Goal: Navigation & Orientation: Find specific page/section

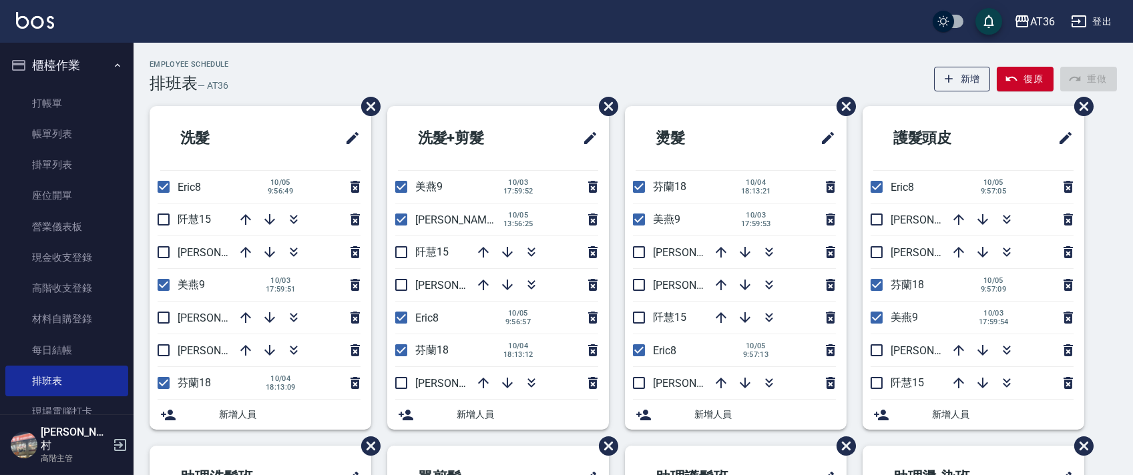
drag, startPoint x: 162, startPoint y: 184, endPoint x: 483, endPoint y: 164, distance: 321.8
click at [162, 185] on input "checkbox" at bounding box center [164, 187] width 28 height 28
checkbox input "false"
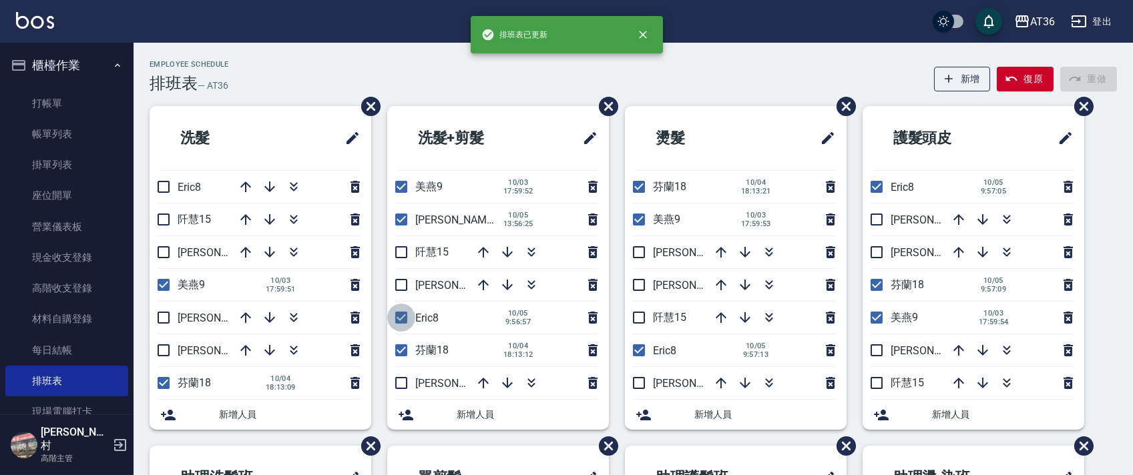
click at [404, 319] on input "checkbox" at bounding box center [401, 318] width 28 height 28
checkbox input "false"
click at [633, 347] on input "checkbox" at bounding box center [639, 351] width 28 height 28
checkbox input "false"
drag, startPoint x: 878, startPoint y: 183, endPoint x: 924, endPoint y: 198, distance: 49.0
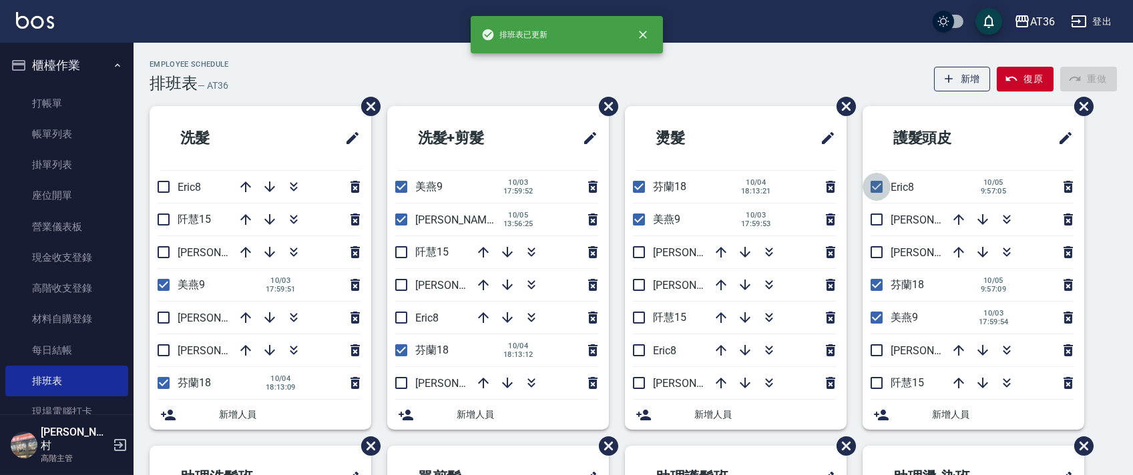
click at [878, 186] on input "checkbox" at bounding box center [877, 187] width 28 height 28
checkbox input "false"
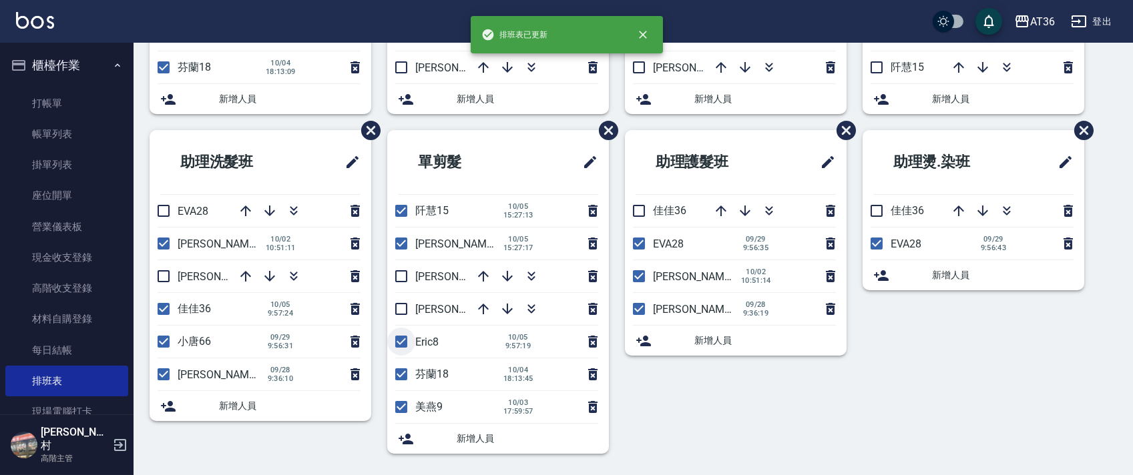
click at [399, 338] on input "checkbox" at bounding box center [401, 342] width 28 height 28
checkbox input "false"
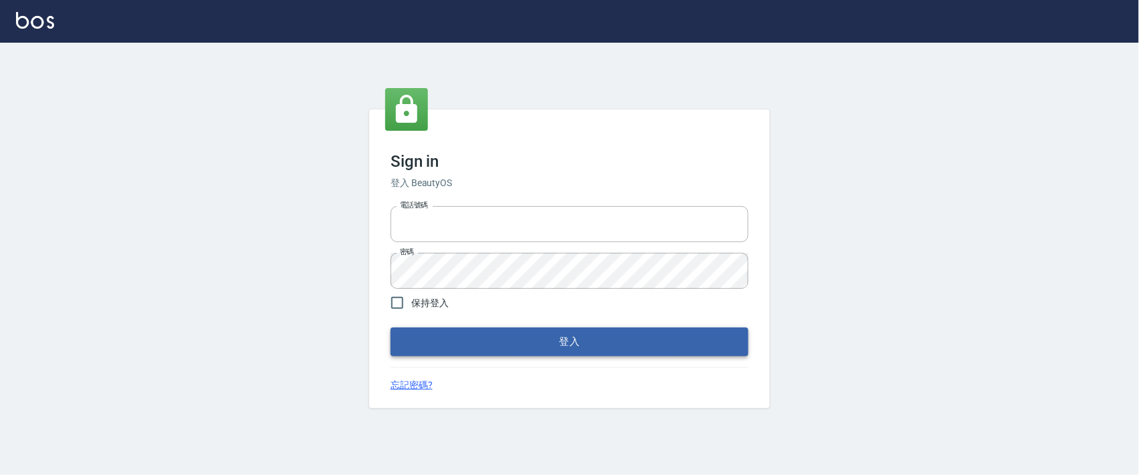
type input "0927987640"
click at [500, 341] on button "登入" at bounding box center [570, 342] width 358 height 28
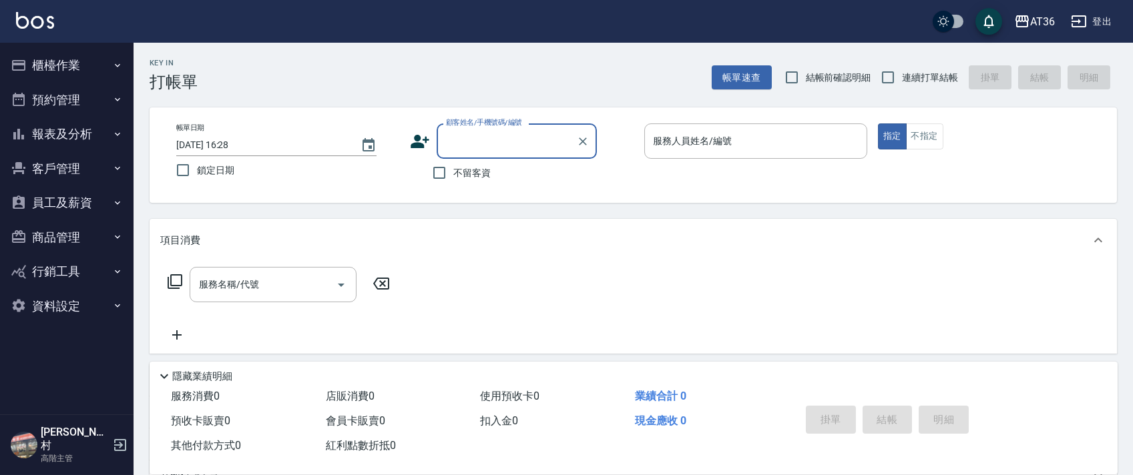
click at [40, 62] on button "櫃檯作業" at bounding box center [66, 65] width 123 height 35
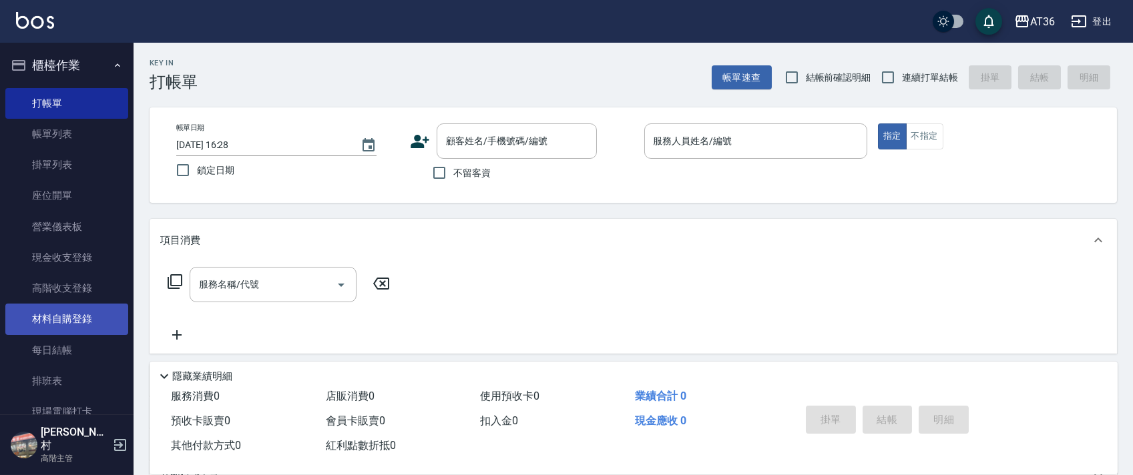
drag, startPoint x: 75, startPoint y: 385, endPoint x: 112, endPoint y: 329, distance: 67.1
click at [76, 385] on link "排班表" at bounding box center [66, 381] width 123 height 31
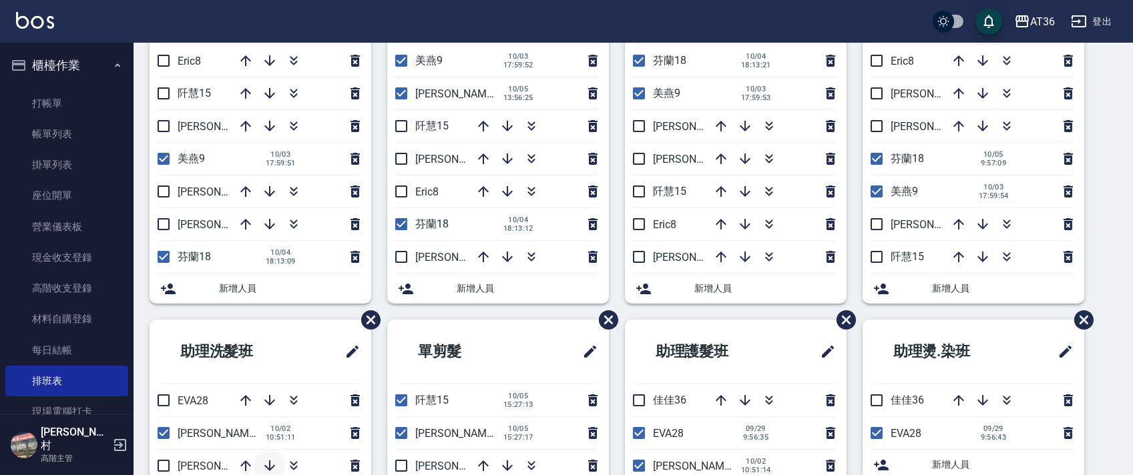
scroll to position [316, 0]
